Goal: Information Seeking & Learning: Understand process/instructions

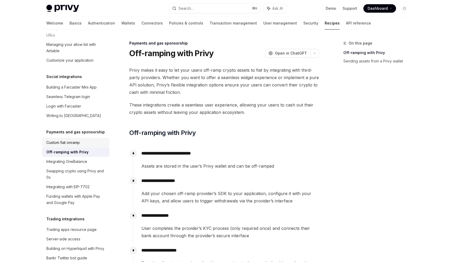
click at [82, 139] on div "Custom fiat onramp" at bounding box center [76, 142] width 60 height 6
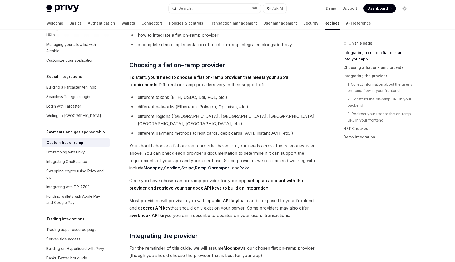
scroll to position [126, 0]
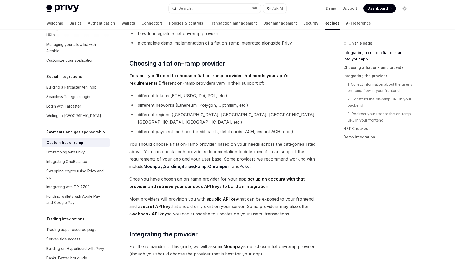
click at [204, 164] on link "Ramp" at bounding box center [201, 167] width 12 height 6
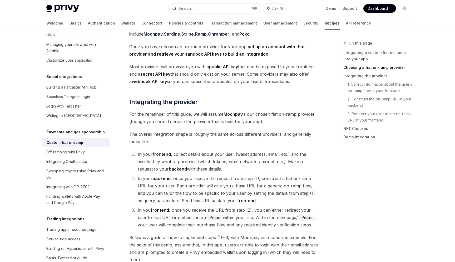
scroll to position [257, 0]
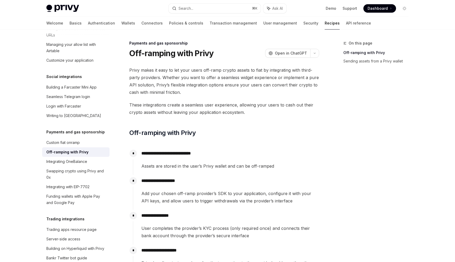
type textarea "*"
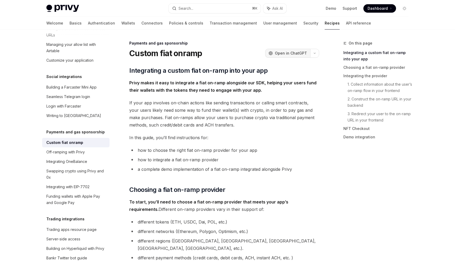
click at [281, 52] on span "Open in ChatGPT" at bounding box center [291, 53] width 32 height 5
click at [188, 5] on button "Search... ⌘ K" at bounding box center [215, 8] width 92 height 9
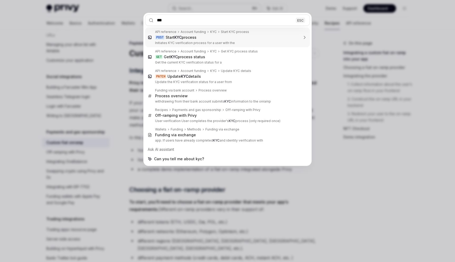
type input "***"
click at [336, 72] on div "*** ESC API reference Account funding KYC Start KYC process POST Start KYC proc…" at bounding box center [227, 131] width 455 height 262
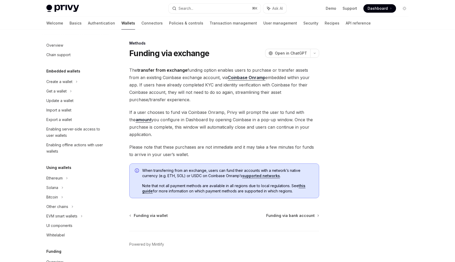
scroll to position [160, 0]
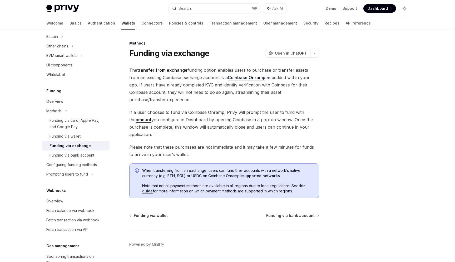
click at [234, 76] on link "Coinbase Onramp" at bounding box center [247, 78] width 38 height 6
click at [299, 98] on span "The transfer from exchange funding option enables users to purchase or transfer…" at bounding box center [224, 84] width 190 height 37
